Goal: Check status: Check status

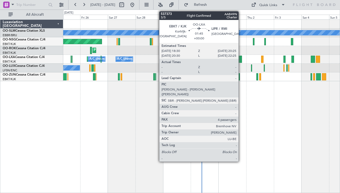
click at [241, 59] on div at bounding box center [241, 59] width 2 height 7
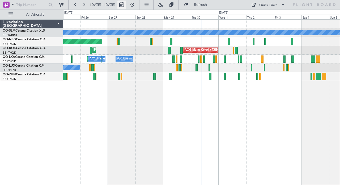
click at [126, 6] on button at bounding box center [121, 5] width 9 height 9
select select "9"
select select "2025"
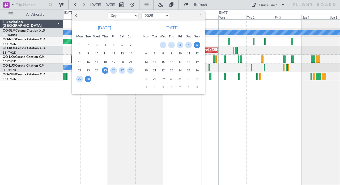
click at [88, 80] on span "30" at bounding box center [88, 79] width 7 height 7
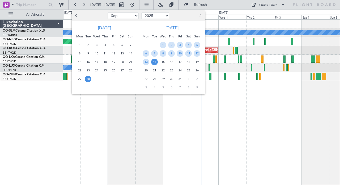
click at [154, 62] on span "14" at bounding box center [154, 62] width 7 height 7
